Goal: Task Accomplishment & Management: Manage account settings

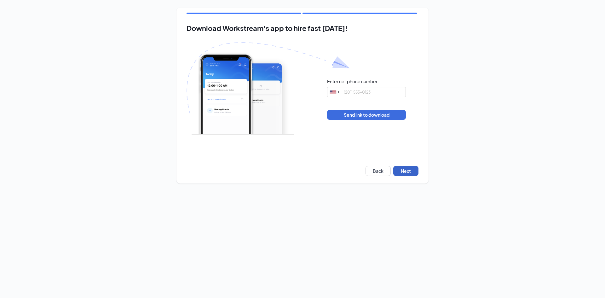
click at [406, 171] on button "Next" at bounding box center [405, 171] width 25 height 10
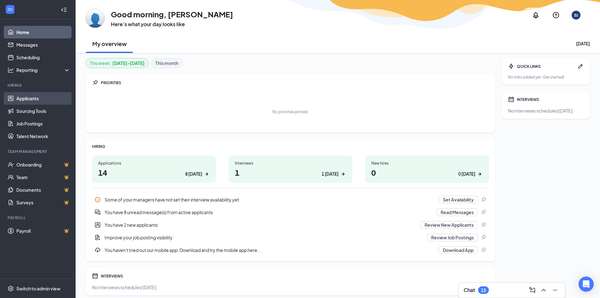
click at [26, 99] on link "Applicants" at bounding box center [43, 98] width 54 height 13
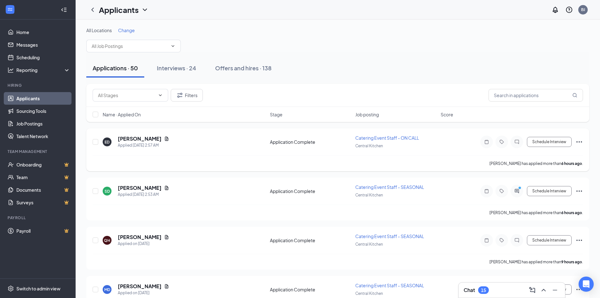
scroll to position [32, 0]
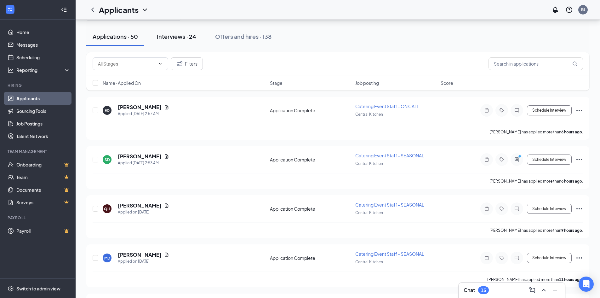
click at [184, 33] on div "Interviews · 24" at bounding box center [176, 36] width 39 height 8
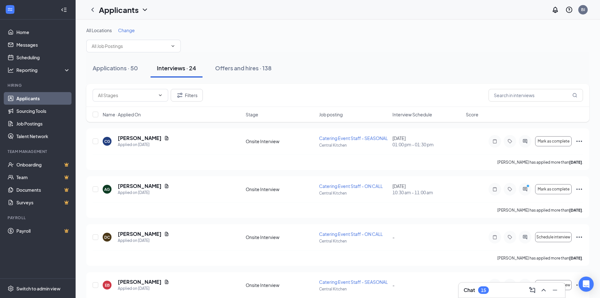
click at [421, 112] on span "Interview Schedule" at bounding box center [413, 114] width 40 height 6
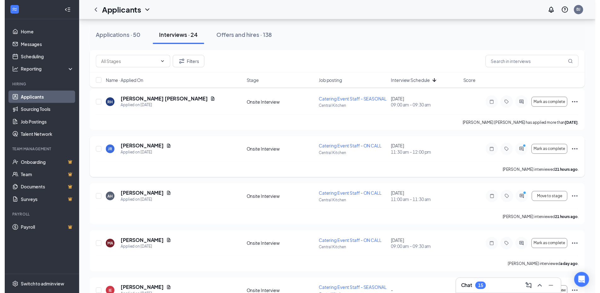
scroll to position [693, 0]
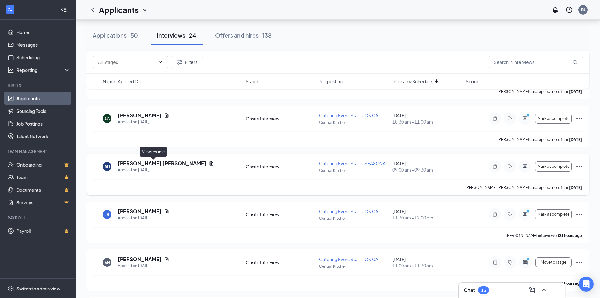
click at [209, 163] on icon "Document" at bounding box center [211, 163] width 5 height 5
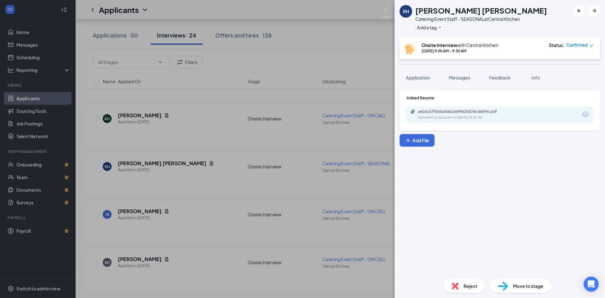
click at [442, 120] on div "aeb6167f065a6de16e98420d74cde596.pdf Uploaded by applicant on [DATE] 18:53:40" at bounding box center [500, 114] width 187 height 17
click at [447, 107] on div "aeb6167f065a6de16e98420d74cde596.pdf Uploaded by applicant on [DATE] 18:53:40" at bounding box center [456, 99] width 84 height 18
click at [447, 109] on div "aeb6167f065a6de16e98420d74cde596.pdf" at bounding box center [462, 111] width 88 height 5
click at [388, 9] on img at bounding box center [386, 12] width 8 height 12
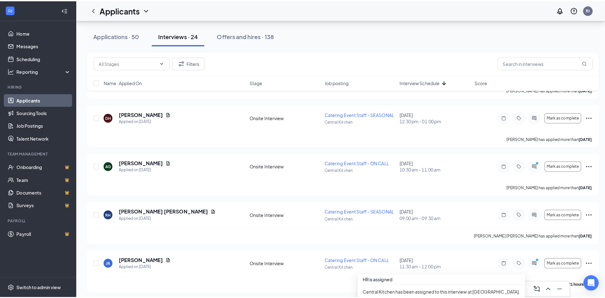
scroll to position [640, 0]
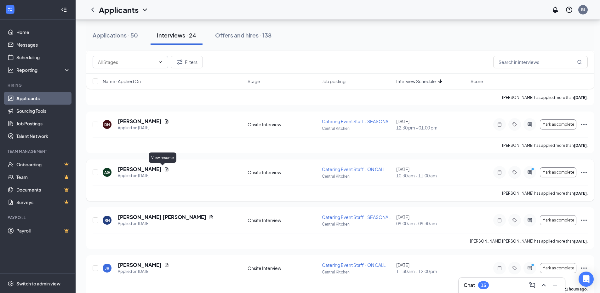
click at [165, 167] on icon "Document" at bounding box center [166, 169] width 3 height 4
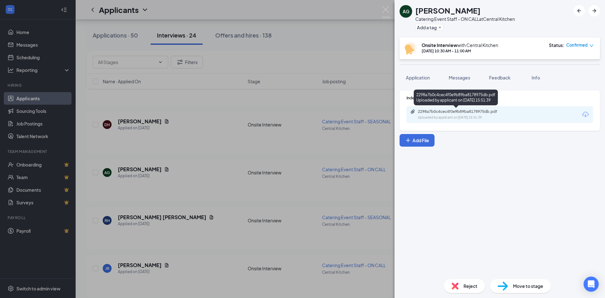
click at [443, 113] on div "2298a7b0c4cec4f0e9b89ba8178975db.pdf" at bounding box center [462, 111] width 88 height 5
click at [388, 13] on img at bounding box center [386, 12] width 8 height 12
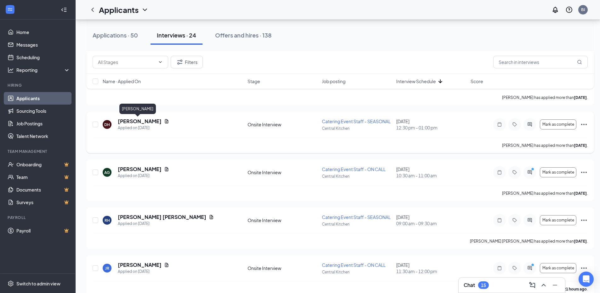
click at [135, 119] on h5 "[PERSON_NAME]" at bounding box center [140, 121] width 44 height 7
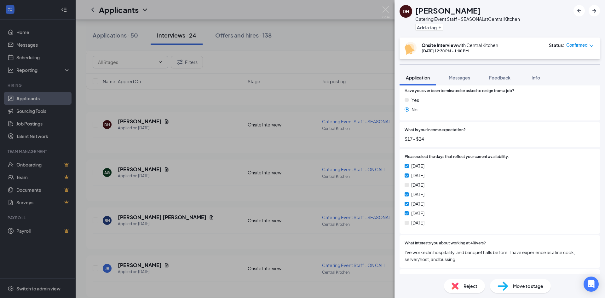
scroll to position [315, 0]
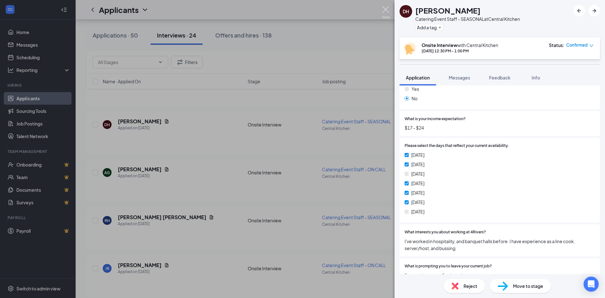
click at [384, 7] on img at bounding box center [386, 12] width 8 height 12
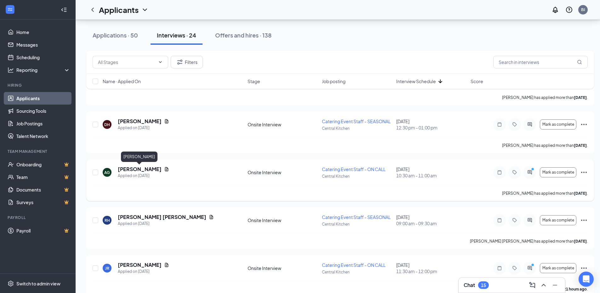
click at [136, 171] on h5 "[PERSON_NAME]" at bounding box center [140, 169] width 44 height 7
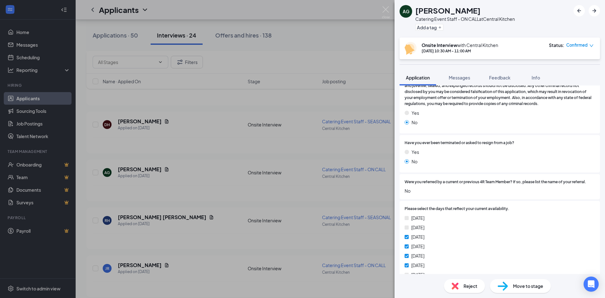
scroll to position [347, 0]
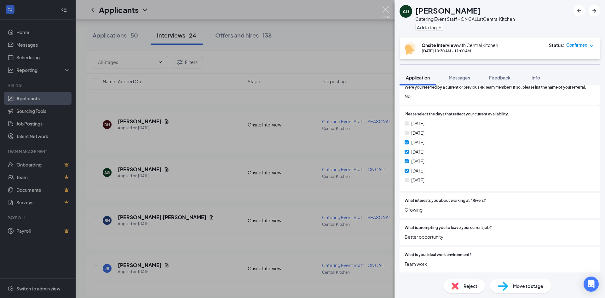
click at [387, 12] on img at bounding box center [386, 12] width 8 height 12
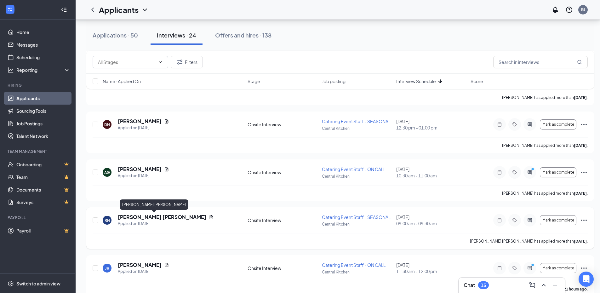
click at [131, 213] on div "[PERSON_NAME] [PERSON_NAME] Applied on [DATE] Onsite Interview Catering Event S…" at bounding box center [340, 228] width 508 height 42
click at [134, 216] on h5 "[PERSON_NAME] [PERSON_NAME]" at bounding box center [162, 217] width 89 height 7
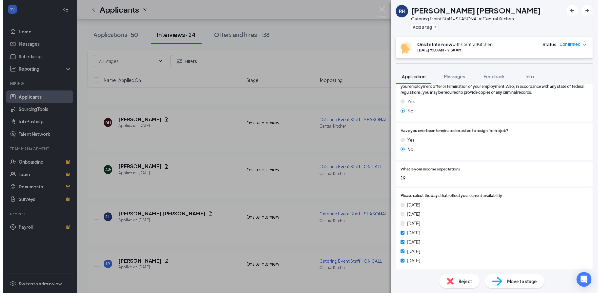
scroll to position [252, 0]
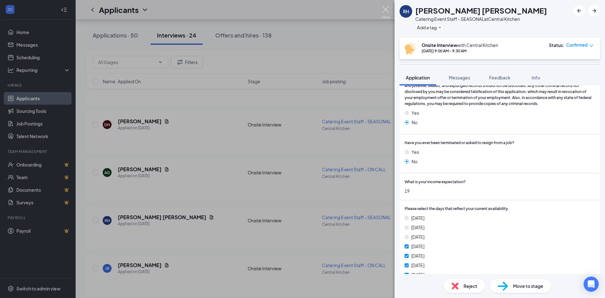
click at [385, 6] on img at bounding box center [386, 12] width 8 height 12
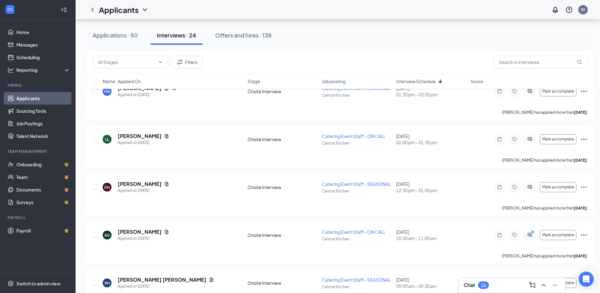
scroll to position [576, 0]
click at [164, 185] on icon "Document" at bounding box center [166, 184] width 5 height 5
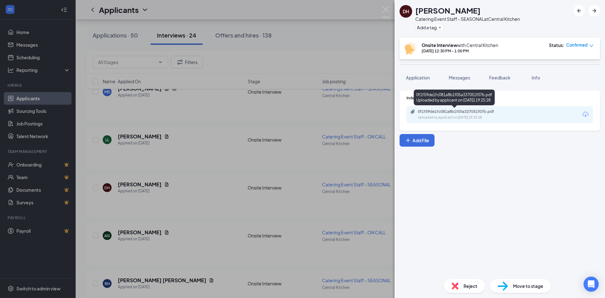
click at [433, 116] on div "Uploaded by applicant on [DATE] 19:25:28" at bounding box center [465, 117] width 95 height 5
click at [387, 10] on img at bounding box center [386, 12] width 8 height 12
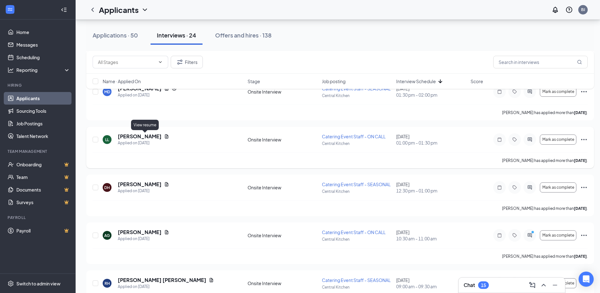
click at [164, 136] on icon "Document" at bounding box center [166, 136] width 5 height 5
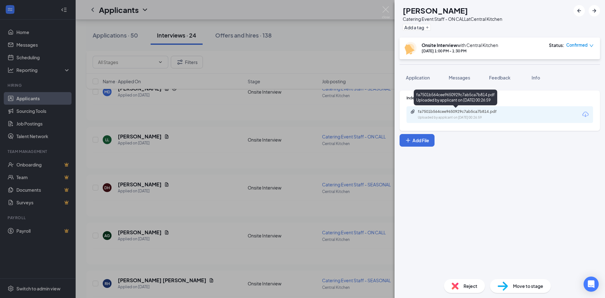
click at [436, 117] on div "Uploaded by applicant on [DATE] 00:26:59" at bounding box center [465, 117] width 95 height 5
click at [385, 14] on img at bounding box center [386, 12] width 8 height 12
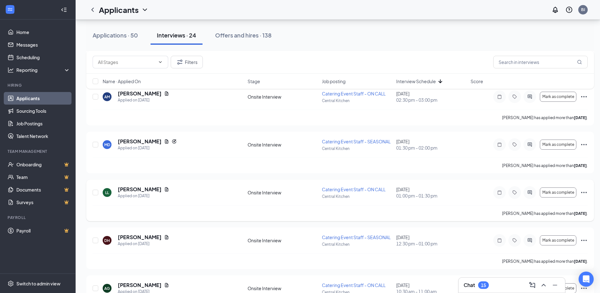
scroll to position [513, 0]
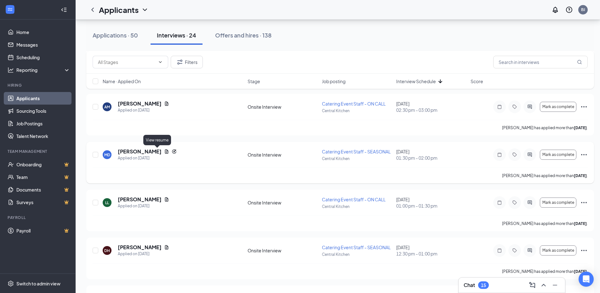
click at [164, 152] on icon "Document" at bounding box center [166, 151] width 5 height 5
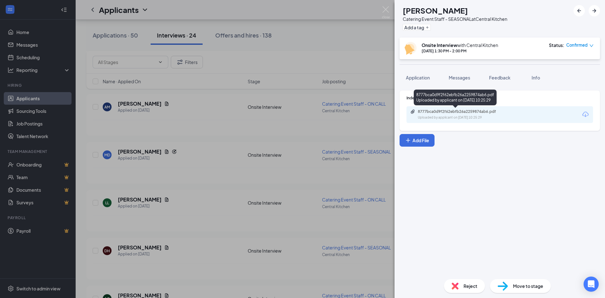
click at [426, 115] on div "8777bca0d9f2f62ebfb26a2259874ab6.pdf Uploaded by applicant on [DATE] 10:25:29" at bounding box center [461, 114] width 102 height 11
click at [386, 14] on img at bounding box center [386, 12] width 8 height 12
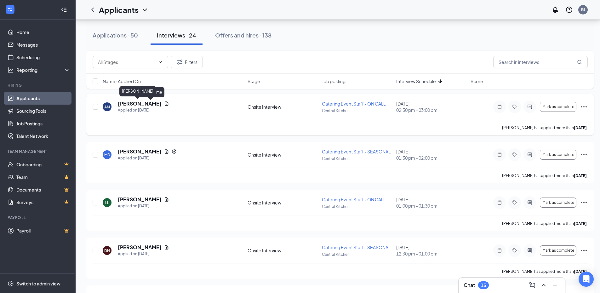
click at [164, 104] on icon "Document" at bounding box center [166, 103] width 5 height 5
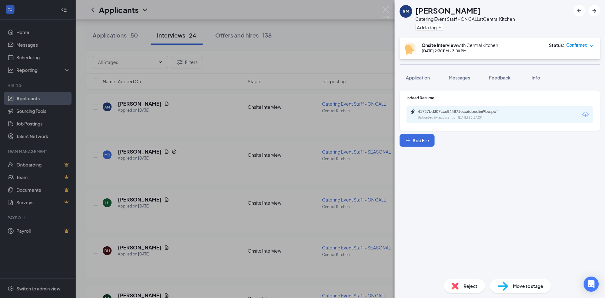
click at [444, 107] on div "41727bd307cce844871ecc6cbed669be.pdf Uploaded by applicant on [DATE] 13:17:29" at bounding box center [500, 114] width 187 height 17
click at [445, 111] on div "41727bd307cce844871ecc6cbed669be.pdf" at bounding box center [462, 111] width 88 height 5
click at [384, 12] on img at bounding box center [386, 12] width 8 height 12
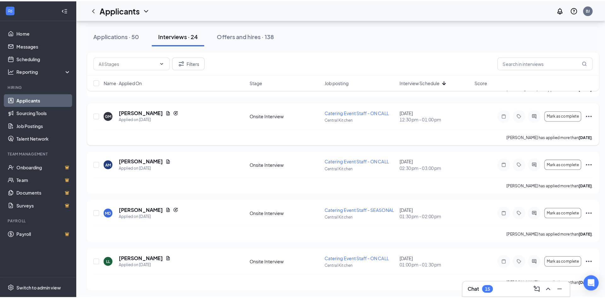
scroll to position [450, 0]
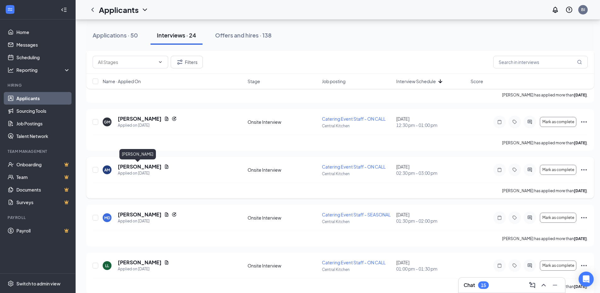
click at [121, 167] on h5 "[PERSON_NAME]" at bounding box center [140, 166] width 44 height 7
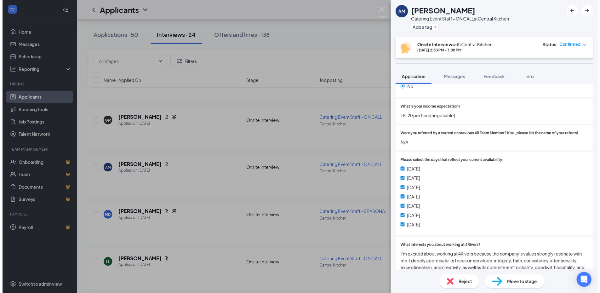
scroll to position [347, 0]
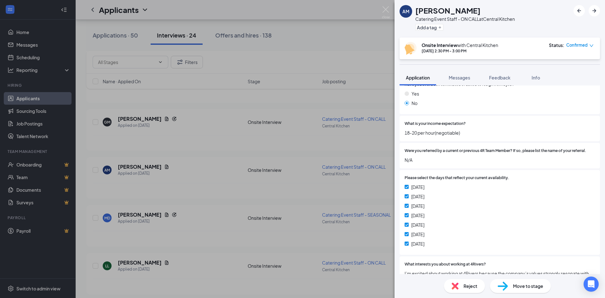
click at [380, 14] on div "AM [PERSON_NAME] Catering Event Staff - ON CALL at [GEOGRAPHIC_DATA] Add a tag …" at bounding box center [302, 149] width 605 height 298
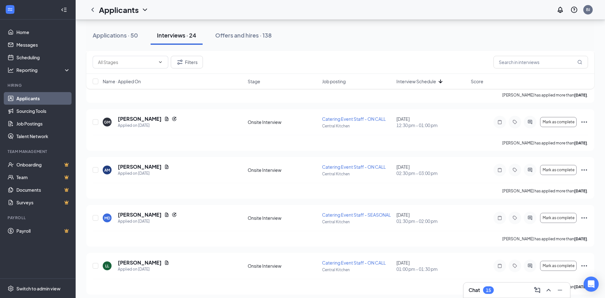
click at [384, 11] on div "Applicants BJ" at bounding box center [341, 10] width 530 height 20
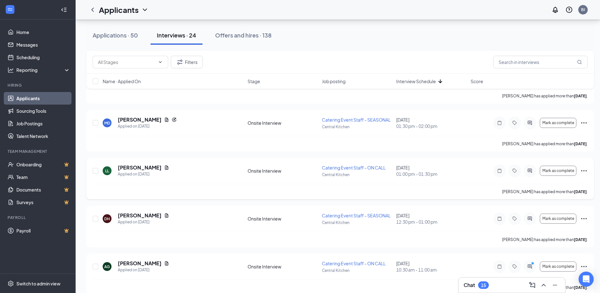
scroll to position [545, 0]
